Goal: Task Accomplishment & Management: Manage account settings

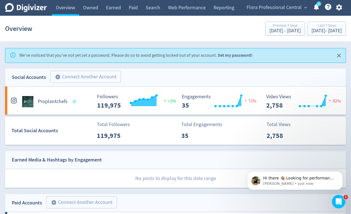
click at [228, 57] on link "Set my password!" at bounding box center [235, 55] width 34 height 6
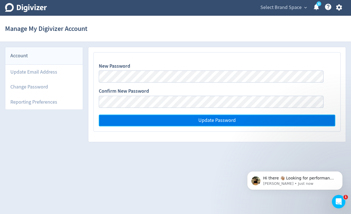
click at [191, 118] on button "Update Password" at bounding box center [217, 120] width 236 height 12
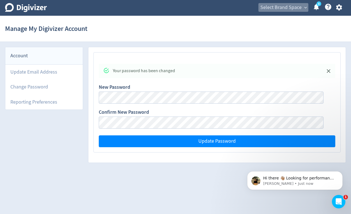
click at [297, 9] on span "Select Brand Space" at bounding box center [280, 7] width 41 height 9
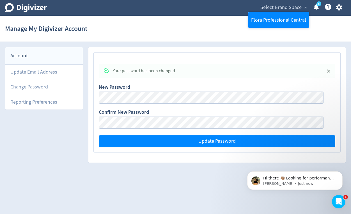
click at [276, 22] on link "Flora Professional Central" at bounding box center [278, 19] width 61 height 15
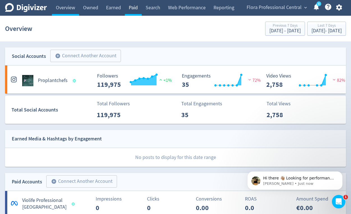
click at [131, 10] on link "Paid" at bounding box center [133, 8] width 17 height 16
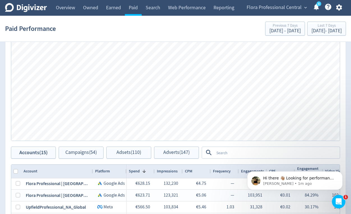
scroll to position [168, 0]
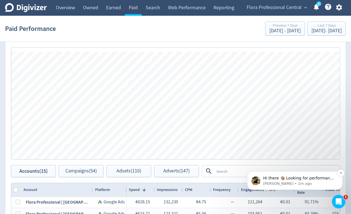
click at [267, 178] on p "Hi there 👋🏽 Looking for performance insights? How can I help?" at bounding box center [299, 178] width 72 height 6
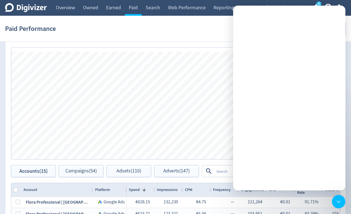
scroll to position [0, 0]
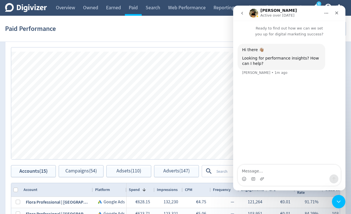
click at [225, 147] on div "Spend Clicks Impressions Press Space or Enter to toggle visibility Impressions,…" at bounding box center [175, 105] width 328 height 107
click at [339, 16] on div "Close" at bounding box center [336, 13] width 10 height 10
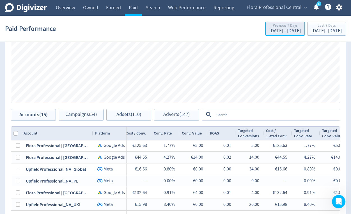
click at [269, 29] on div "[DATE] - [DATE]" at bounding box center [284, 30] width 31 height 5
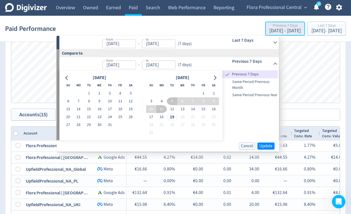
type input "[DATE]"
click at [269, 29] on div "[DATE] - [DATE]" at bounding box center [284, 30] width 31 height 5
